Goal: Information Seeking & Learning: Learn about a topic

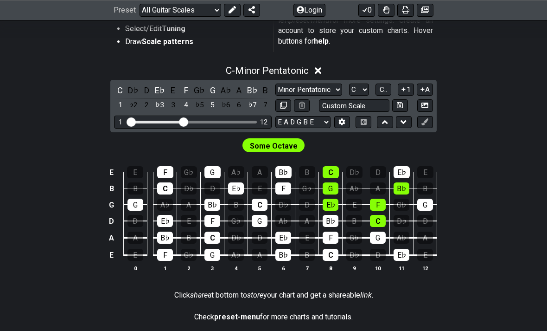
scroll to position [223, 0]
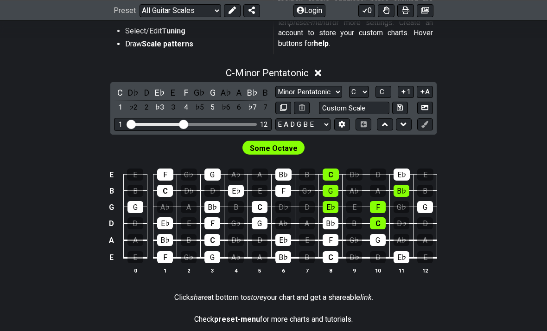
click at [303, 102] on button at bounding box center [302, 108] width 16 height 13
click at [321, 70] on icon at bounding box center [318, 73] width 7 height 10
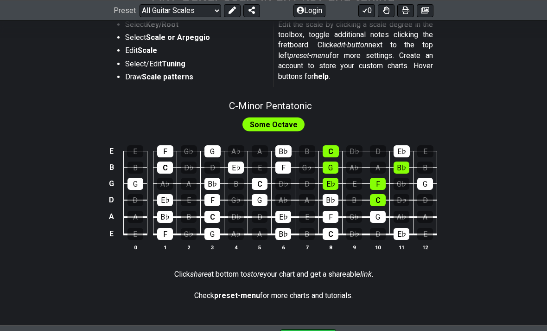
scroll to position [190, 0]
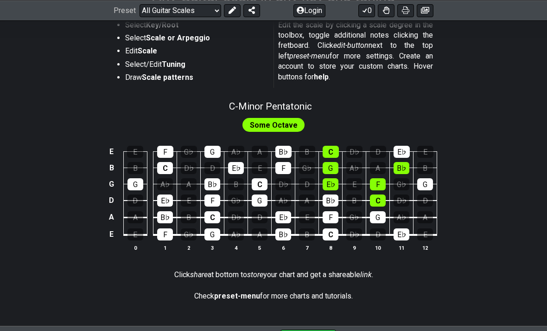
click at [287, 125] on span "Some Octave" at bounding box center [274, 124] width 48 height 13
click at [376, 228] on div "D" at bounding box center [378, 234] width 16 height 12
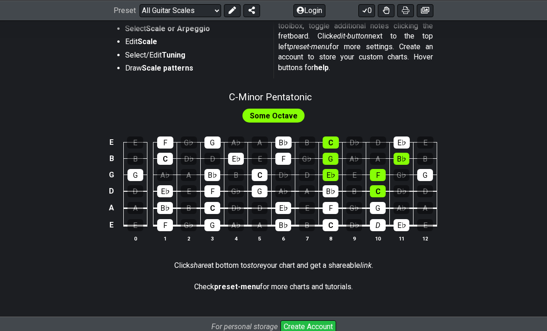
scroll to position [198, 0]
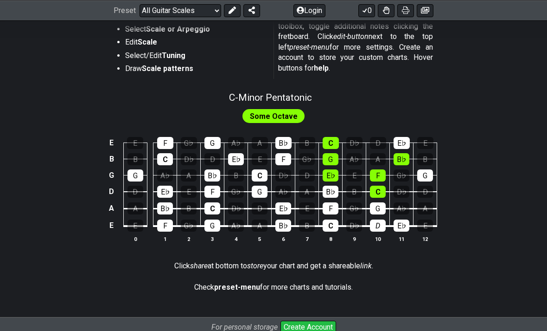
click at [136, 230] on div "E" at bounding box center [136, 225] width 16 height 12
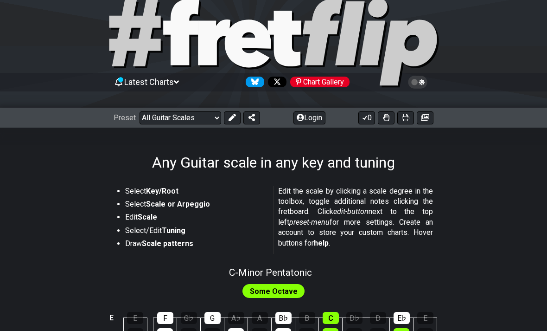
scroll to position [23, 0]
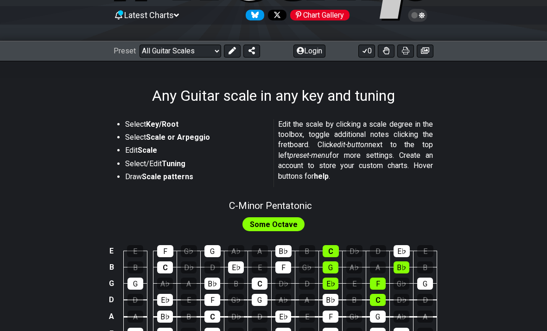
click at [296, 203] on span "C - Minor Pentatonic" at bounding box center [270, 205] width 83 height 11
select select "C"
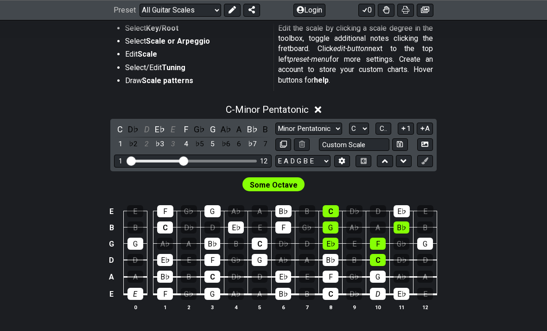
scroll to position [186, 0]
click at [129, 128] on div "D♭" at bounding box center [134, 129] width 12 height 13
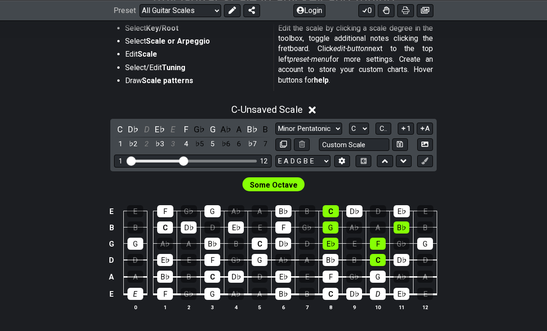
click at [130, 147] on div "♭2" at bounding box center [134, 144] width 12 height 13
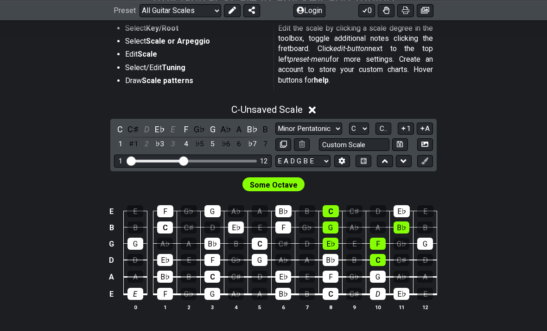
click at [133, 128] on div "C♯" at bounding box center [134, 129] width 12 height 13
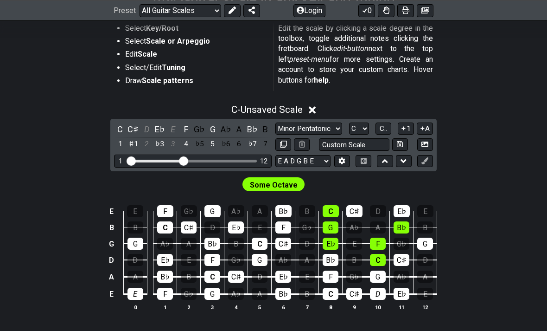
click at [146, 128] on div "D" at bounding box center [147, 129] width 12 height 13
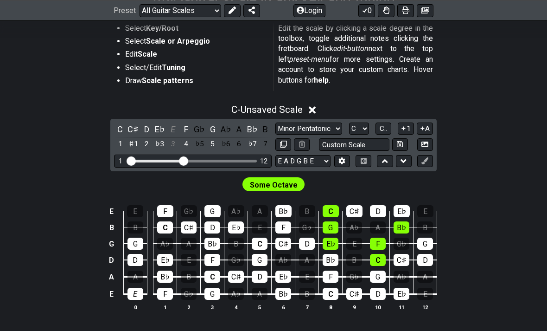
click at [130, 127] on div "C♯" at bounding box center [134, 129] width 12 height 13
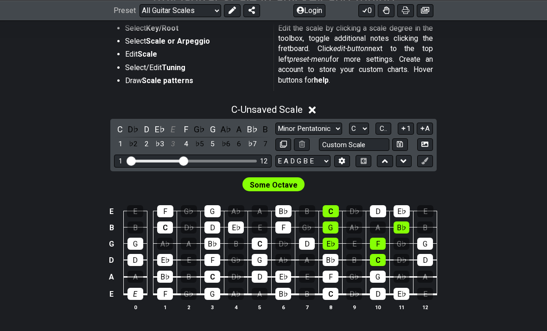
click at [131, 131] on div "D♭" at bounding box center [134, 129] width 12 height 13
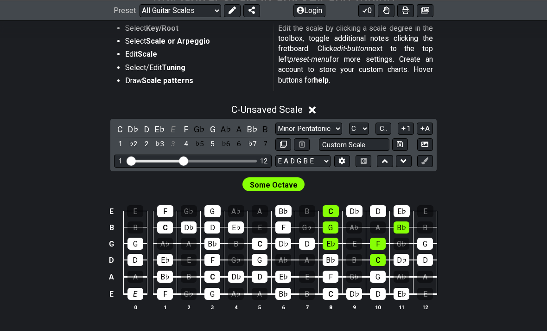
click at [131, 128] on div "D♭" at bounding box center [134, 129] width 12 height 13
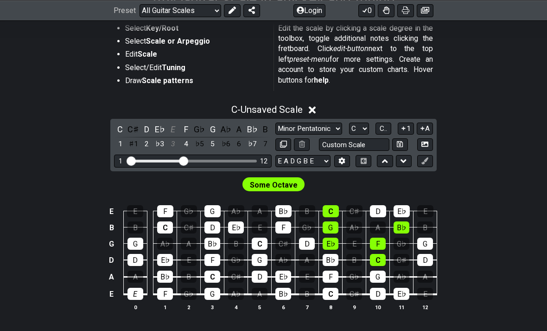
click at [132, 129] on div "C♯" at bounding box center [134, 129] width 12 height 13
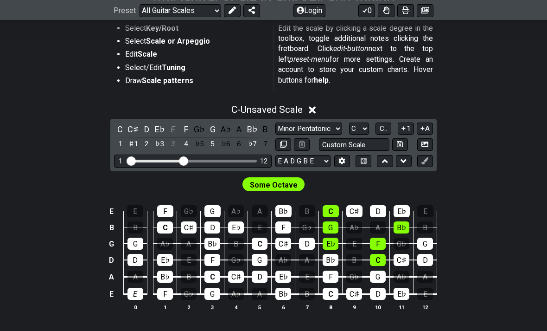
click at [175, 127] on div "E" at bounding box center [173, 129] width 12 height 13
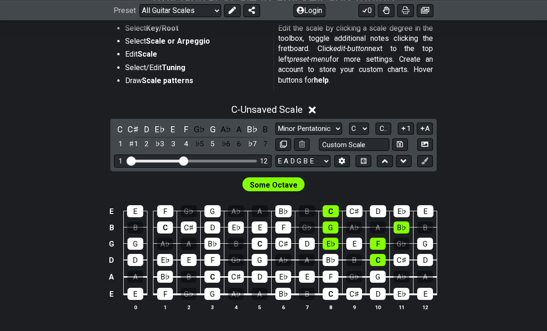
click at [196, 132] on div "G♭" at bounding box center [199, 129] width 12 height 13
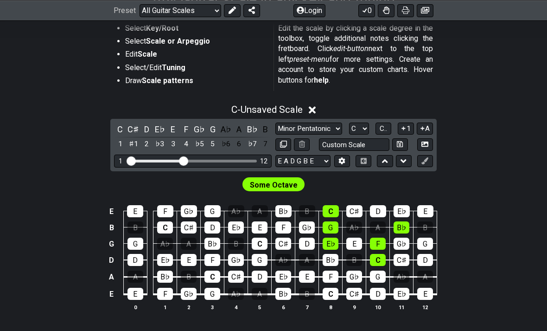
click at [196, 131] on div "G♭" at bounding box center [199, 129] width 12 height 13
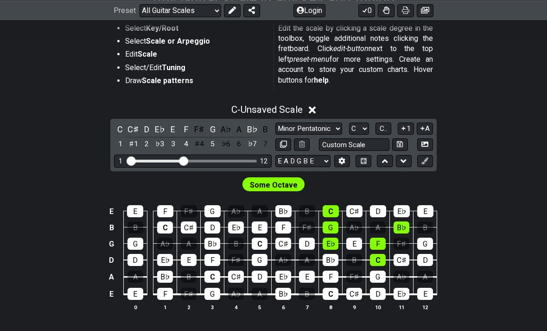
click at [196, 133] on div "F♯" at bounding box center [199, 129] width 12 height 13
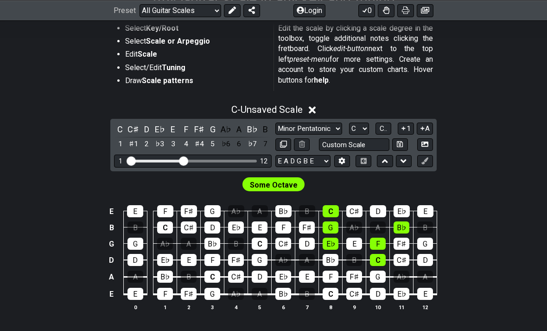
click at [225, 132] on div "A♭" at bounding box center [226, 129] width 12 height 13
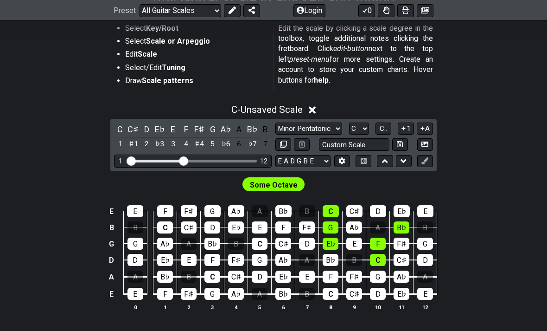
click at [222, 134] on div "A♭" at bounding box center [226, 129] width 12 height 13
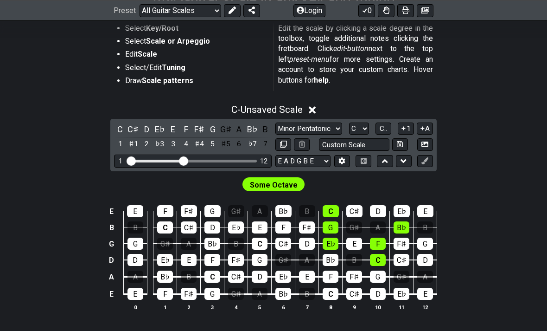
click at [223, 132] on div "G♯" at bounding box center [226, 129] width 12 height 13
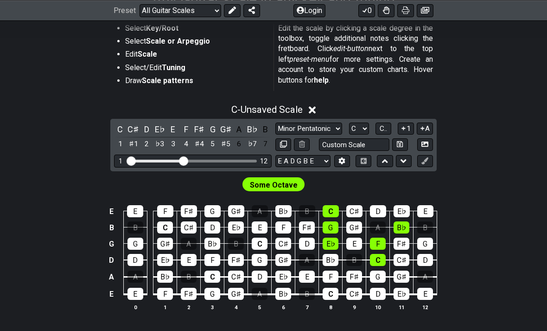
click at [238, 129] on div "A" at bounding box center [239, 129] width 12 height 13
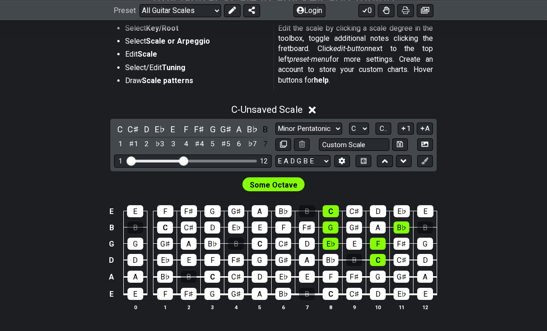
click at [265, 129] on div "B" at bounding box center [266, 129] width 12 height 13
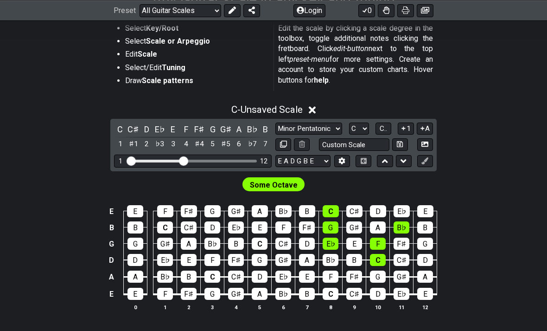
click at [321, 127] on select "Minor Pentatonic Root Minor Pentatonic Major Pentatonic Minor Blues Major Blues…" at bounding box center [308, 128] width 67 height 13
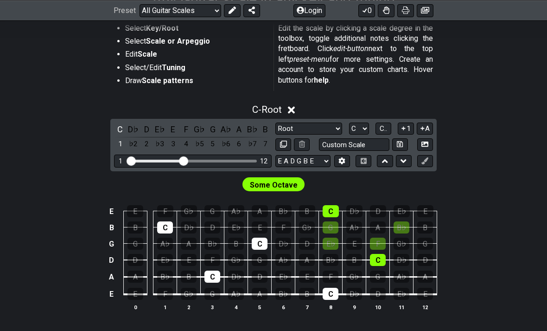
click at [322, 131] on select "Minor Pentatonic Root Minor Pentatonic Major Pentatonic Minor Blues Major Blues…" at bounding box center [308, 128] width 67 height 13
click at [323, 128] on select "Minor Pentatonic Root Minor Pentatonic Major Pentatonic Minor Blues Major Blues…" at bounding box center [308, 128] width 67 height 13
select select "Diminished"
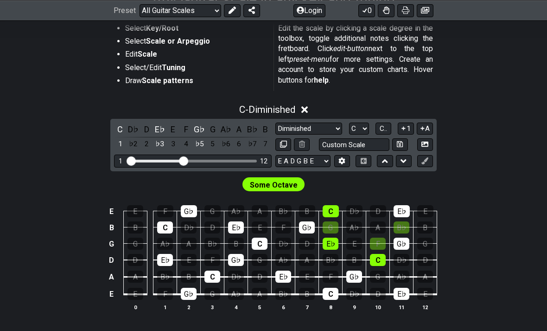
click at [358, 131] on select "A♭ A A♯ B♭ B C C♯ D♭ D D♯ E♭ E F F♯ G♭ G G♯" at bounding box center [359, 128] width 20 height 13
select select "Ab"
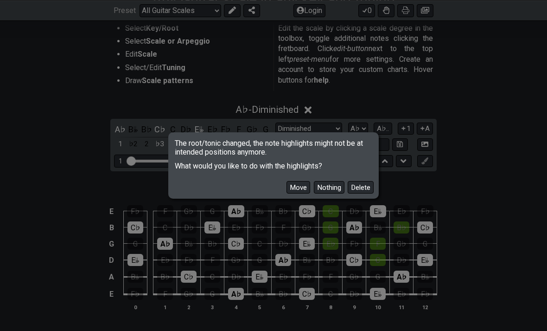
click at [360, 193] on button "Delete" at bounding box center [361, 187] width 26 height 13
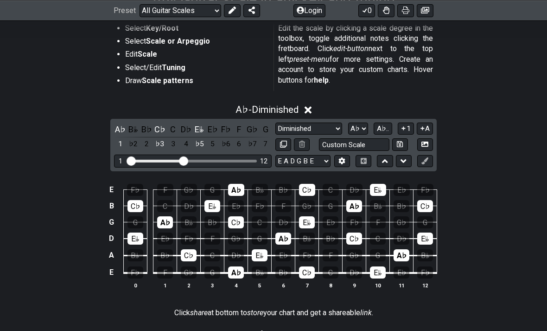
click at [363, 144] on input "Custom Scale" at bounding box center [354, 144] width 70 height 13
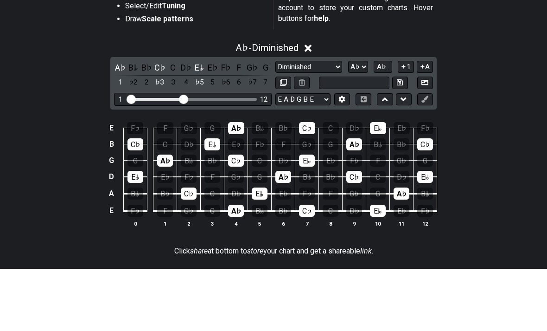
scroll to position [249, 0]
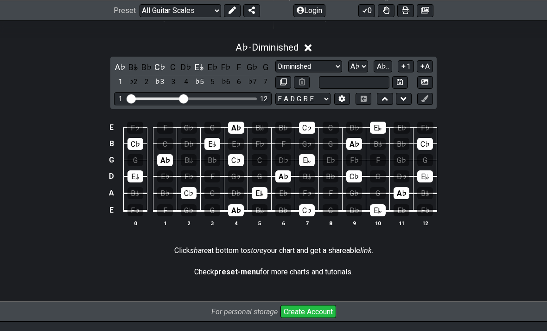
click at [511, 132] on div "E F♭ F G♭ G A♭ B𝄫 B♭ C♭ C D♭ E𝄫 E♭ F♭ B C♭ C D♭ E𝄫 E♭ F♭ F G♭ G A♭ B𝄫 B♭ C♭ G G…" at bounding box center [273, 174] width 547 height 130
type input "Custom Scale"
click at [281, 82] on icon at bounding box center [283, 81] width 7 height 7
select select "Diminished"
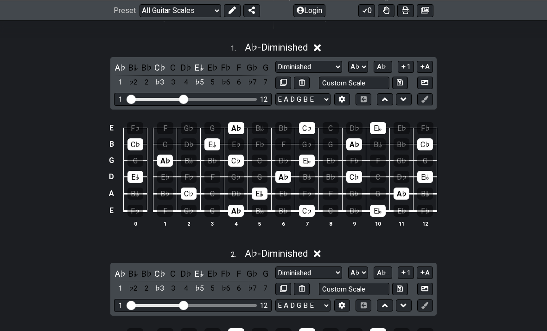
click at [319, 257] on icon at bounding box center [317, 254] width 7 height 10
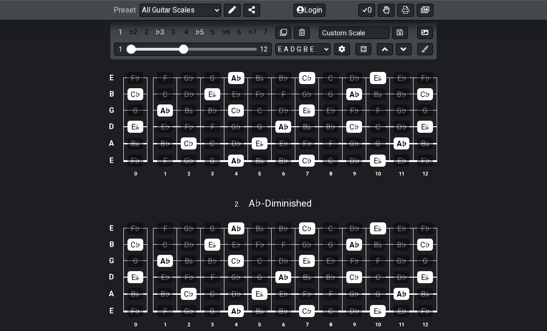
click at [300, 206] on span "A♭ - Diminished" at bounding box center [280, 203] width 63 height 11
select select "Diminished"
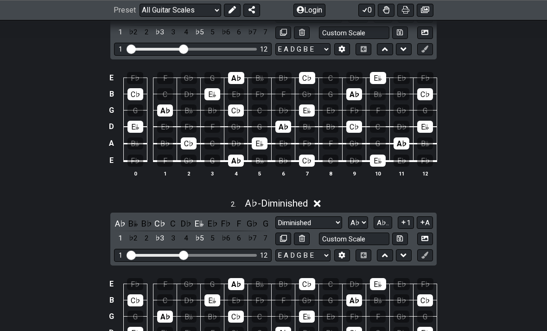
scroll to position [299, 0]
click at [299, 238] on icon at bounding box center [302, 238] width 6 height 7
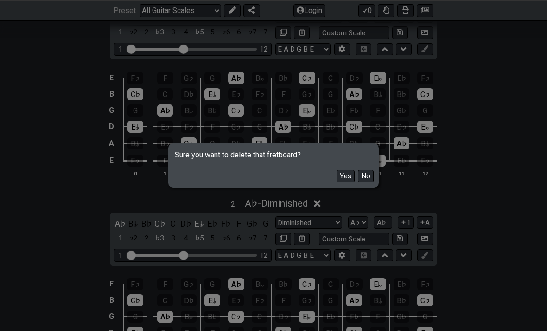
click at [339, 182] on button "Yes" at bounding box center [346, 176] width 18 height 13
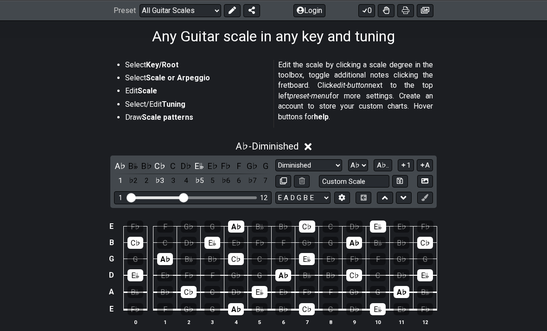
scroll to position [149, 0]
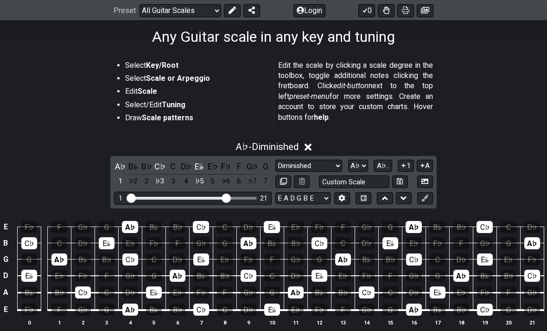
click at [229, 193] on div "1 21" at bounding box center [193, 198] width 158 height 13
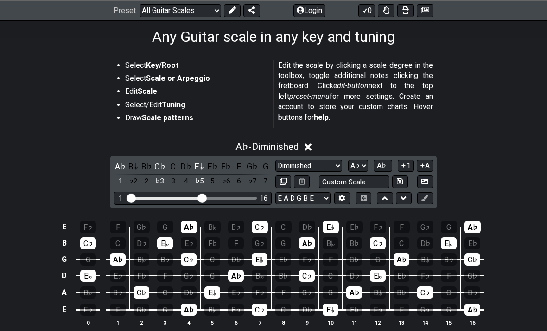
click at [312, 146] on icon at bounding box center [308, 147] width 7 height 7
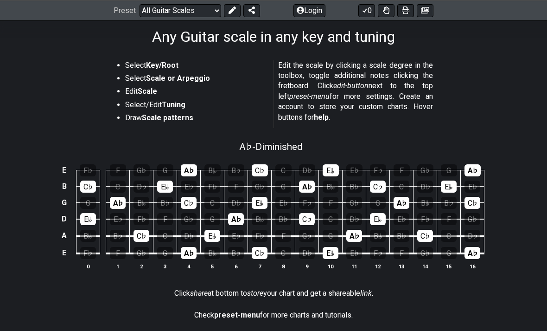
click at [290, 145] on span "A♭ - Diminished" at bounding box center [270, 146] width 63 height 11
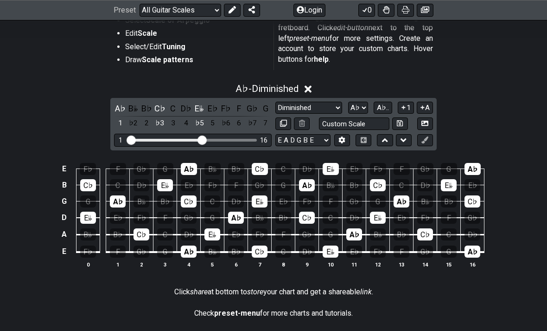
scroll to position [207, 0]
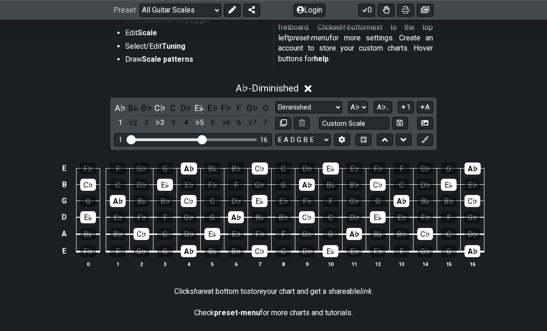
click at [346, 139] on icon at bounding box center [342, 139] width 7 height 7
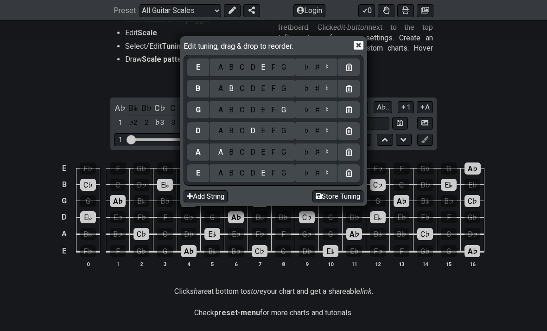
click at [360, 48] on icon at bounding box center [359, 45] width 10 height 10
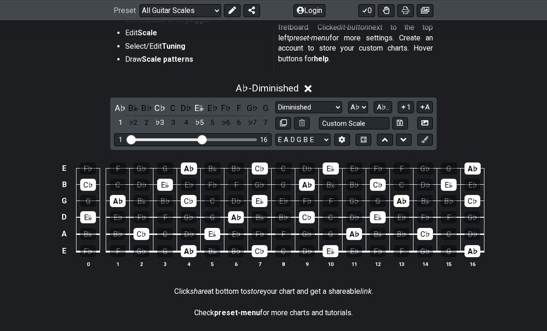
click at [384, 140] on icon at bounding box center [385, 140] width 6 height 4
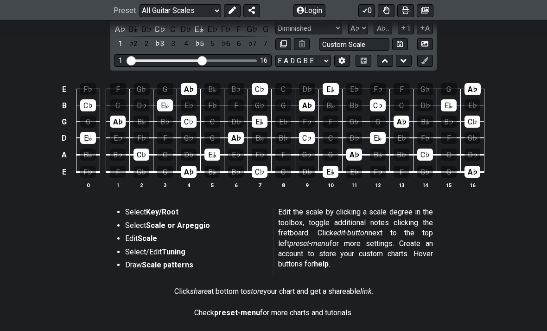
click at [401, 61] on icon at bounding box center [404, 60] width 6 height 9
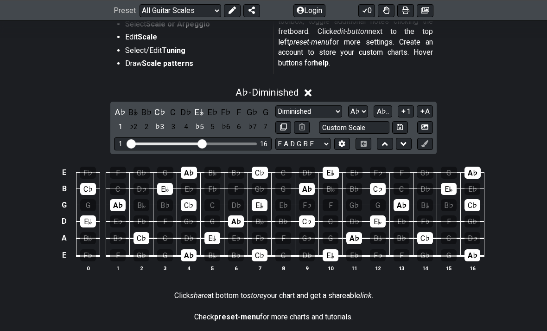
scroll to position [199, 0]
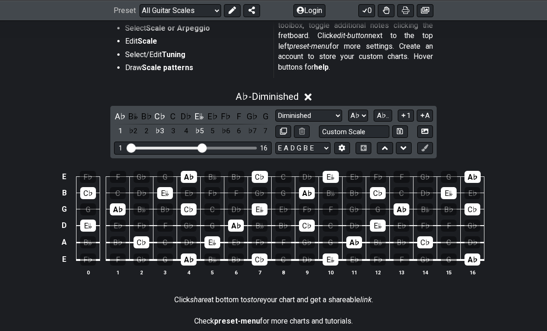
click at [320, 148] on select "E A D G B E E A D G B E E A D G B E B E A D F♯ B A D G C E A D A D G B E E♭ A♭ …" at bounding box center [302, 148] width 55 height 13
click at [361, 118] on select "A♭ A A♯ B♭ B C C♯ D♭ D D♯ E♭ E F F♯ G♭ G G♯" at bounding box center [358, 115] width 20 height 13
click at [335, 116] on select "Minor Pentatonic Root Minor Pentatonic Major Pentatonic Minor Blues Major Blues…" at bounding box center [308, 115] width 67 height 13
select select "Major"
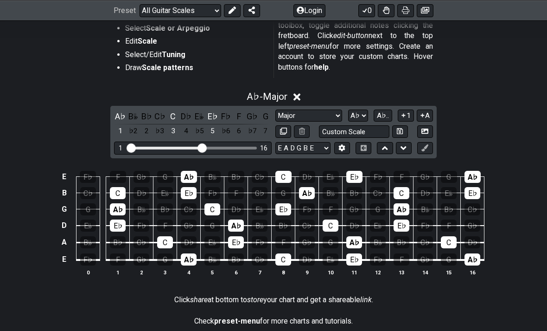
click at [120, 116] on div "A♭" at bounding box center [120, 116] width 12 height 13
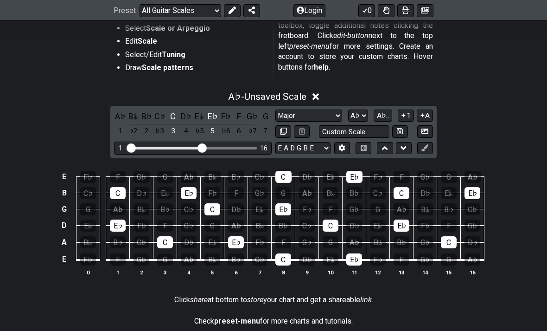
click at [172, 118] on div "C" at bounding box center [173, 116] width 12 height 13
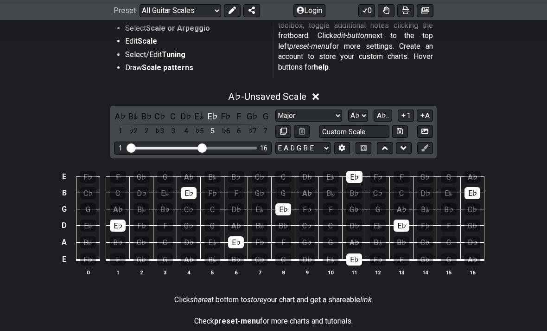
click at [211, 115] on div "E♭" at bounding box center [213, 116] width 12 height 13
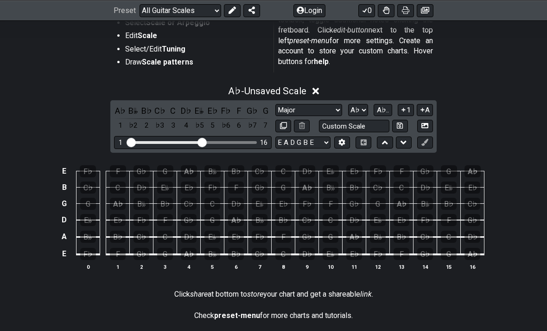
scroll to position [205, 0]
